Goal: Navigation & Orientation: Find specific page/section

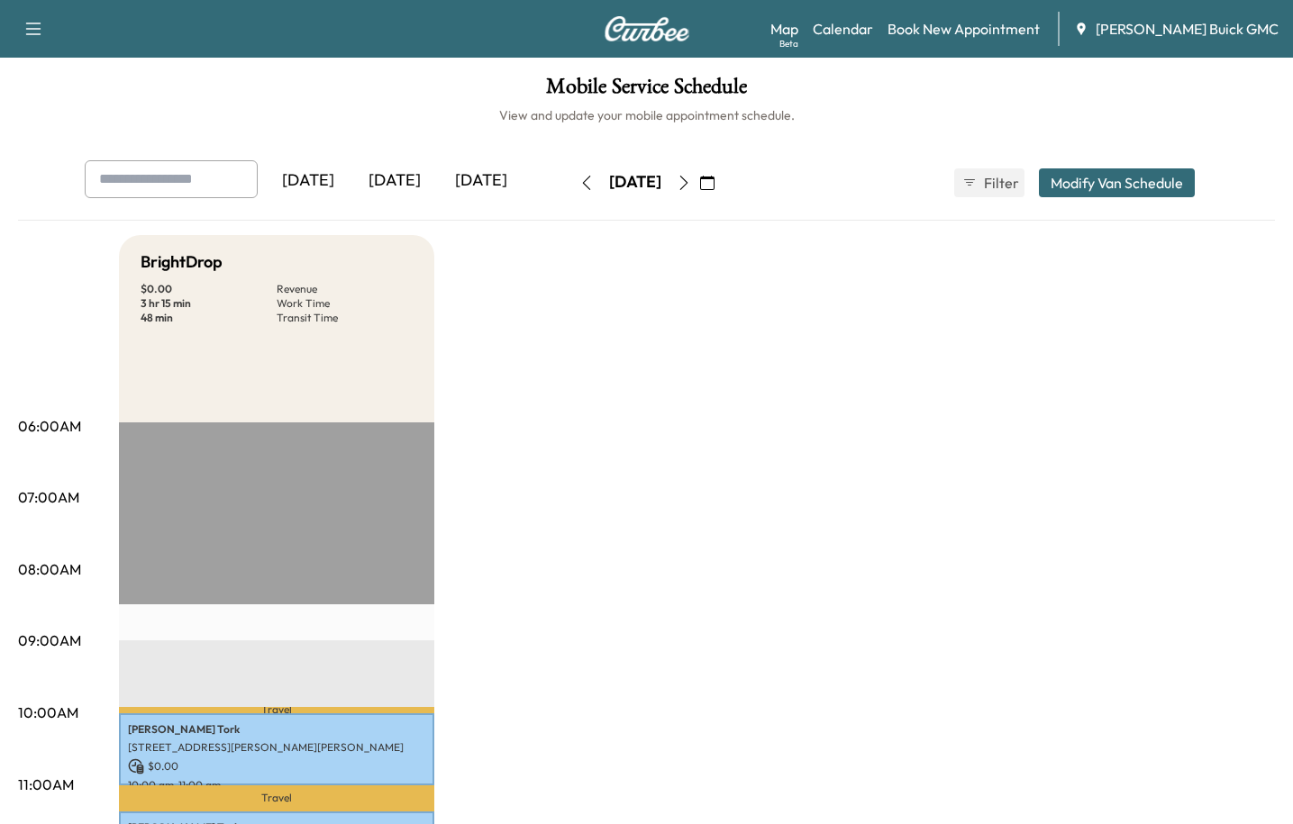
click at [414, 178] on div "[DATE]" at bounding box center [394, 180] width 87 height 41
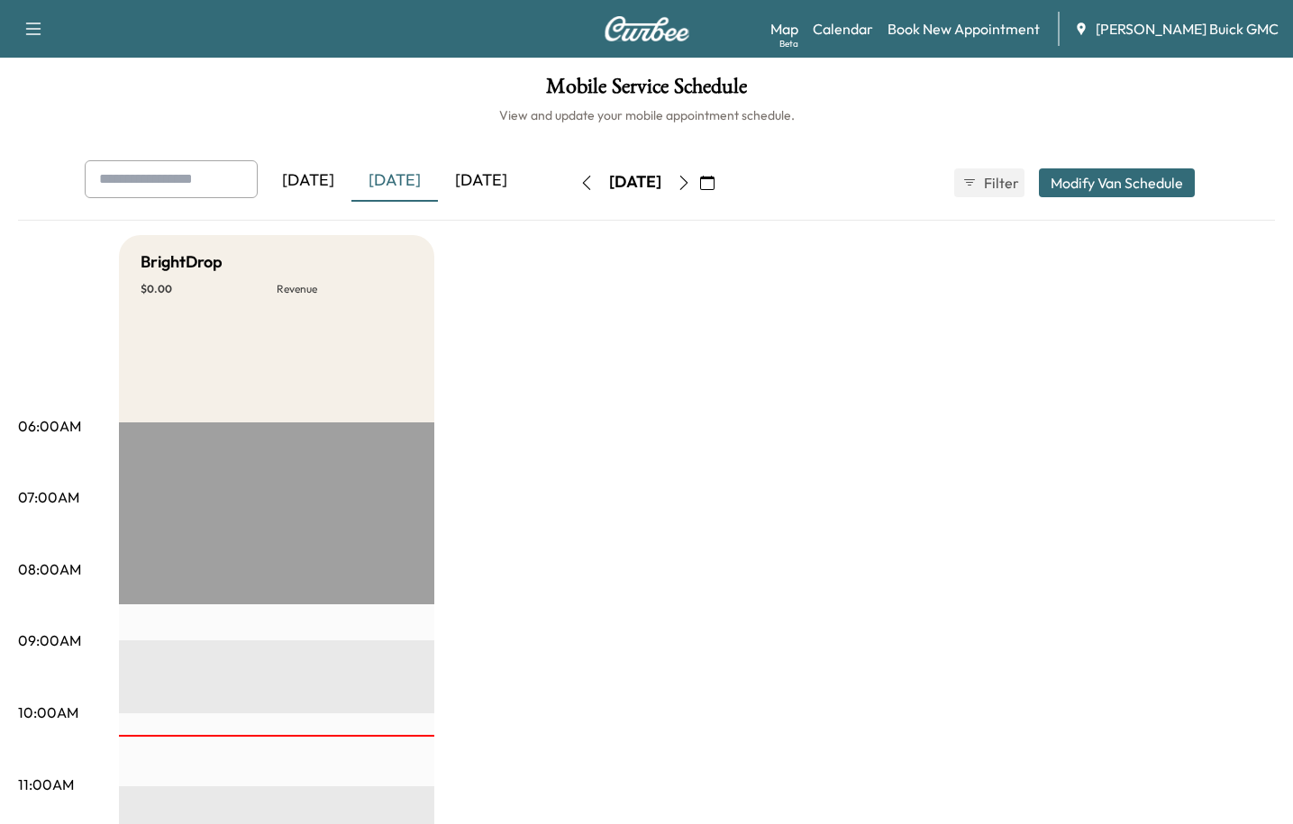
click at [691, 182] on icon "button" at bounding box center [684, 183] width 14 height 14
click at [691, 187] on icon "button" at bounding box center [684, 183] width 14 height 14
click at [699, 185] on button "button" at bounding box center [684, 183] width 31 height 29
click at [691, 185] on icon "button" at bounding box center [684, 183] width 14 height 14
